Goal: Find specific page/section: Find specific page/section

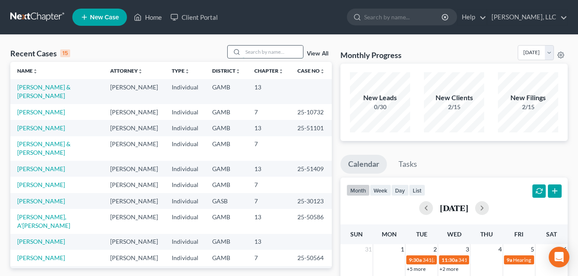
click at [259, 55] on input "search" at bounding box center [273, 52] width 60 height 12
type input "[PERSON_NAME]"
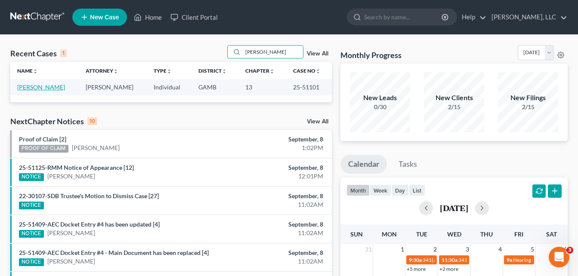
click at [48, 87] on link "[PERSON_NAME]" at bounding box center [41, 86] width 48 height 7
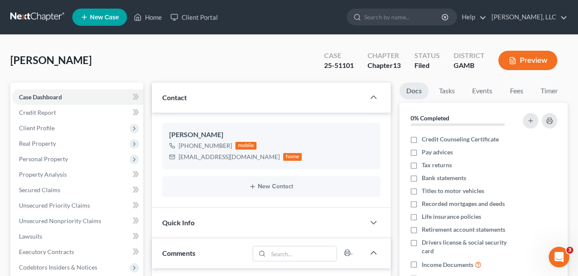
scroll to position [141, 0]
click at [146, 62] on div "[PERSON_NAME] Upgraded Case 25-51101 Chapter Chapter 13 Status Filed [GEOGRAPHI…" at bounding box center [288, 63] width 557 height 37
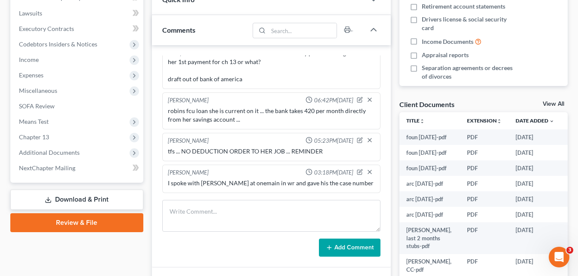
scroll to position [224, 0]
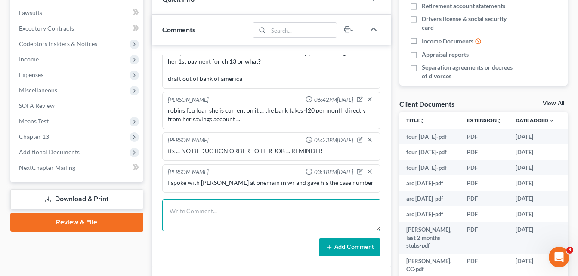
click at [217, 217] on textarea at bounding box center [271, 216] width 218 height 32
type textarea "IRS owe 1100"
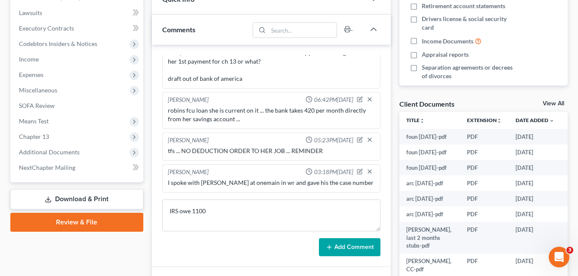
click at [347, 249] on button "Add Comment" at bounding box center [349, 247] width 61 height 18
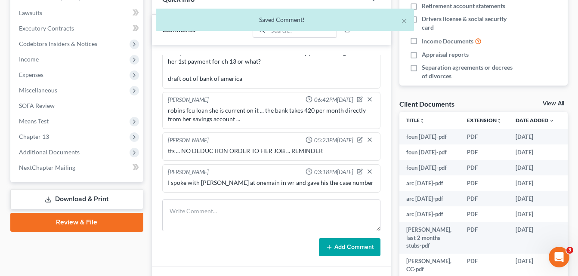
scroll to position [173, 0]
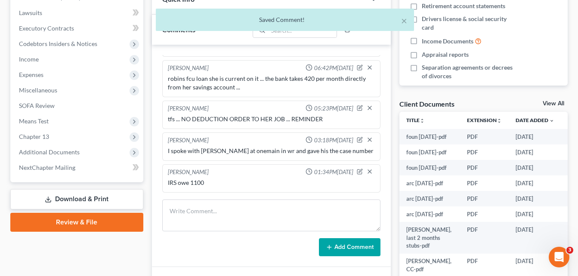
click at [147, 169] on div "Updates & News × [US_STATE][GEOGRAPHIC_DATA] Notes: Take a look at NextChapter'…" at bounding box center [270, 108] width 247 height 499
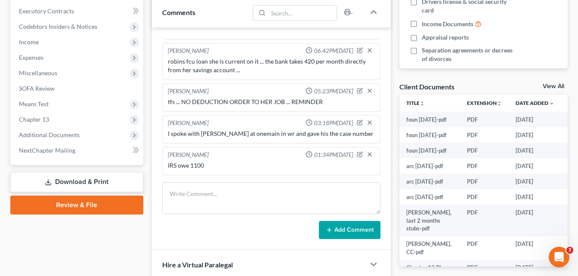
scroll to position [224, 0]
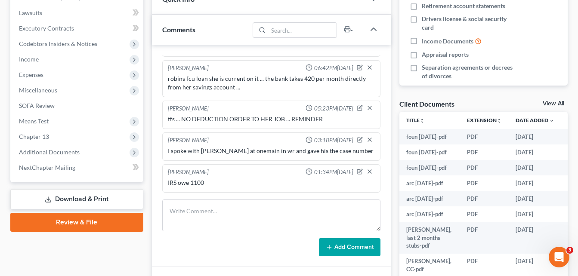
click at [152, 130] on div "[PERSON_NAME] 04:40PM[DATE] [PERSON_NAME] LOAN 14,850 in her name only, she pay…" at bounding box center [271, 156] width 239 height 222
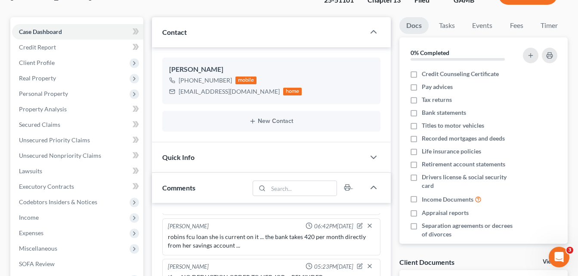
scroll to position [52, 0]
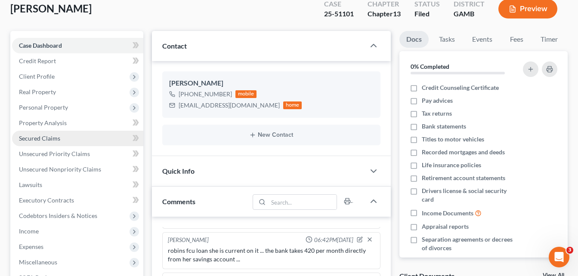
click at [37, 137] on span "Secured Claims" at bounding box center [39, 138] width 41 height 7
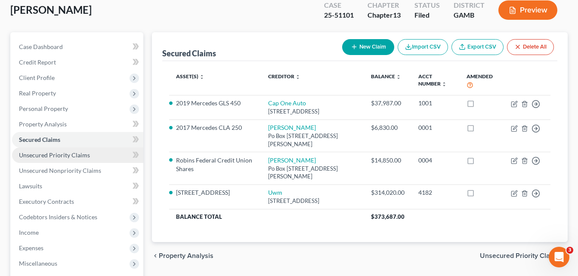
scroll to position [52, 0]
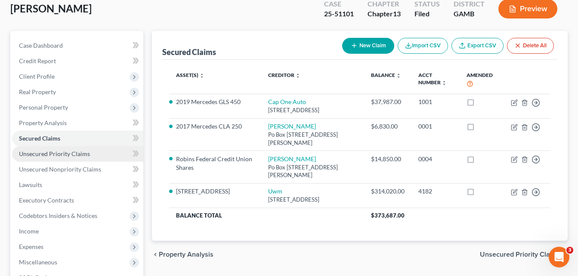
click at [37, 154] on span "Unsecured Priority Claims" at bounding box center [54, 153] width 71 height 7
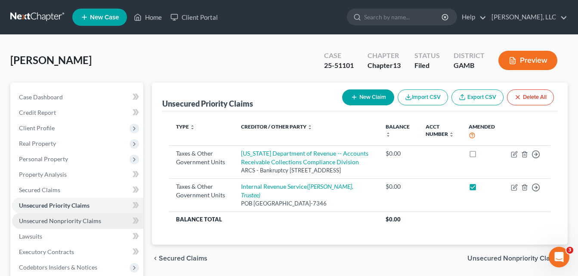
click at [34, 221] on span "Unsecured Nonpriority Claims" at bounding box center [60, 220] width 82 height 7
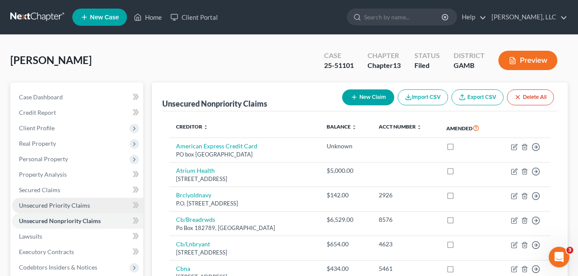
click at [48, 207] on span "Unsecured Priority Claims" at bounding box center [54, 205] width 71 height 7
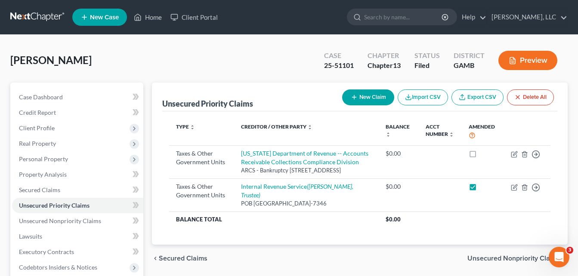
click at [150, 49] on div "[PERSON_NAME] Upgraded Case 25-51101 Chapter Chapter 13 Status Filed [GEOGRAPHI…" at bounding box center [288, 63] width 557 height 37
click at [42, 103] on link "Case Dashboard" at bounding box center [77, 96] width 131 height 15
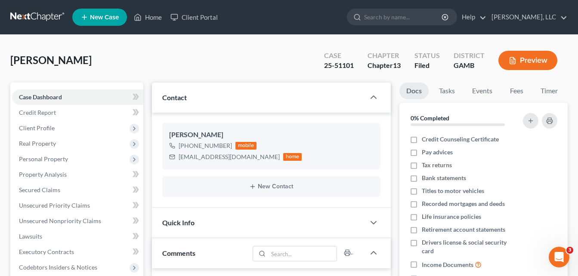
scroll to position [173, 0]
click at [154, 17] on link "Home" at bounding box center [147, 16] width 37 height 15
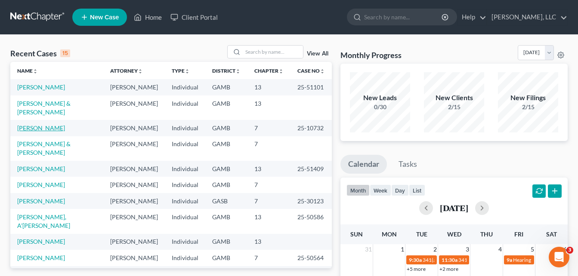
click at [33, 126] on link "[PERSON_NAME]" at bounding box center [41, 127] width 48 height 7
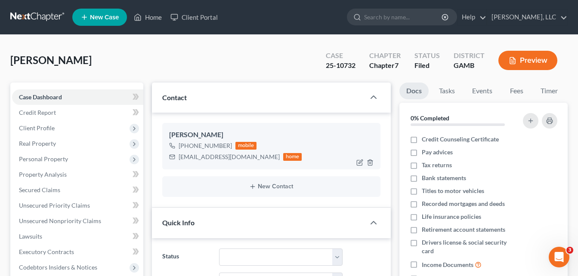
click at [237, 147] on div "mobile" at bounding box center [246, 146] width 22 height 8
click at [243, 70] on div "[PERSON_NAME] Upgraded Case 25-10732 Chapter Chapter 7 Status Filed District [G…" at bounding box center [288, 63] width 557 height 37
click at [150, 17] on link "Home" at bounding box center [147, 16] width 37 height 15
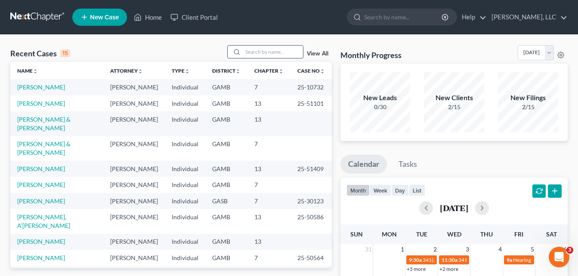
click at [250, 50] on input "search" at bounding box center [273, 52] width 60 height 12
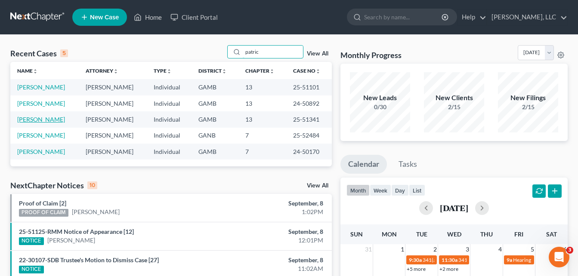
type input "patric"
click at [44, 120] on link "[PERSON_NAME]" at bounding box center [41, 119] width 48 height 7
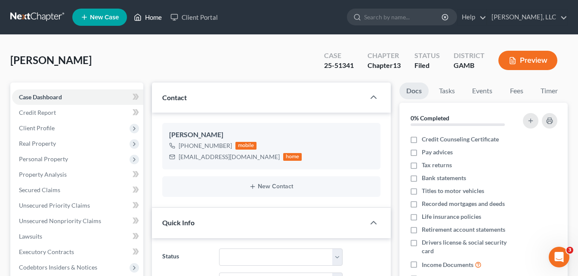
click at [155, 16] on link "Home" at bounding box center [147, 16] width 37 height 15
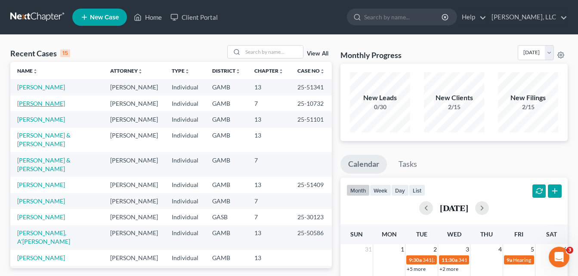
drag, startPoint x: 47, startPoint y: 104, endPoint x: 36, endPoint y: 104, distance: 11.6
click at [36, 104] on link "[PERSON_NAME]" at bounding box center [41, 103] width 48 height 7
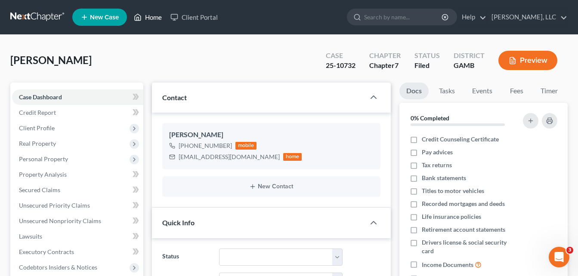
click at [149, 20] on link "Home" at bounding box center [147, 16] width 37 height 15
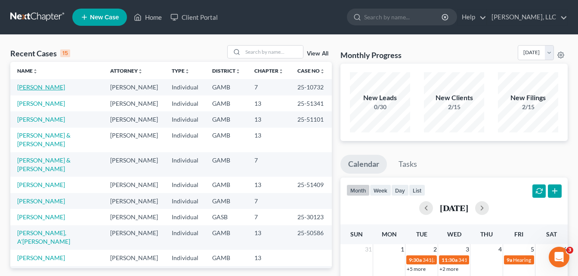
click at [48, 86] on link "[PERSON_NAME]" at bounding box center [41, 86] width 48 height 7
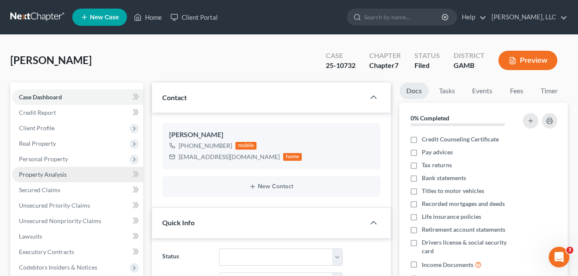
click at [41, 174] on span "Property Analysis" at bounding box center [43, 174] width 48 height 7
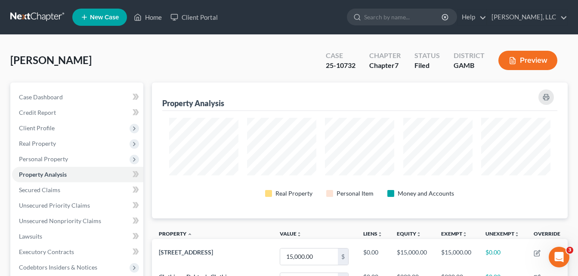
scroll to position [136, 416]
click at [3, 189] on div "[PERSON_NAME] Upgraded Case 25-10732 Chapter Chapter 7 Status Filed District [G…" at bounding box center [289, 248] width 578 height 426
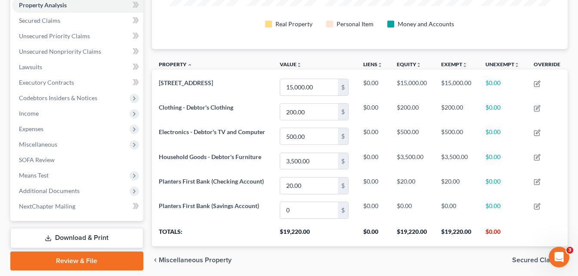
scroll to position [172, 0]
